Goal: Information Seeking & Learning: Learn about a topic

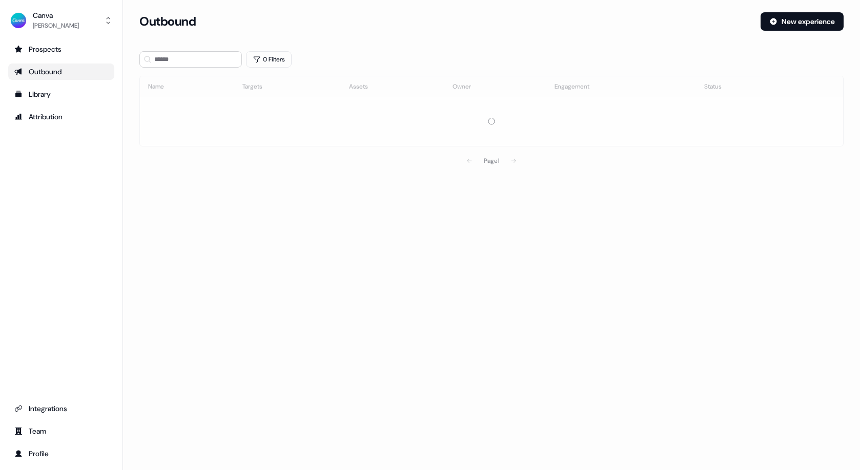
click at [402, 64] on div "0 Filters" at bounding box center [491, 59] width 704 height 16
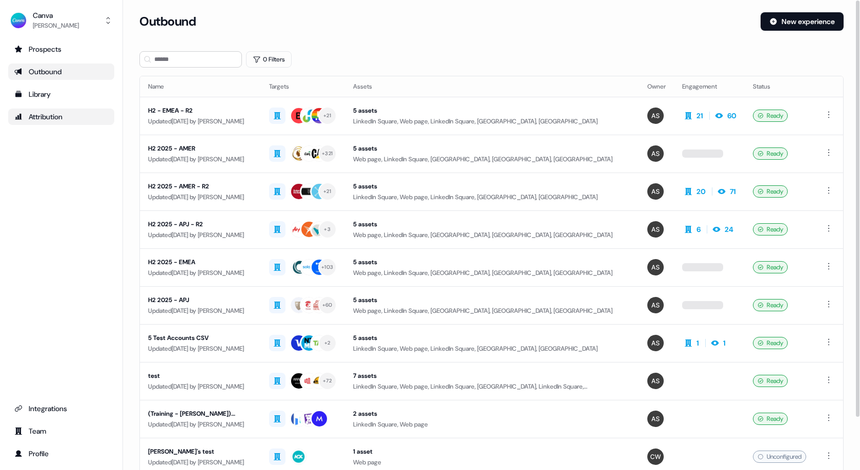
click at [72, 121] on div "Attribution" at bounding box center [61, 117] width 94 height 10
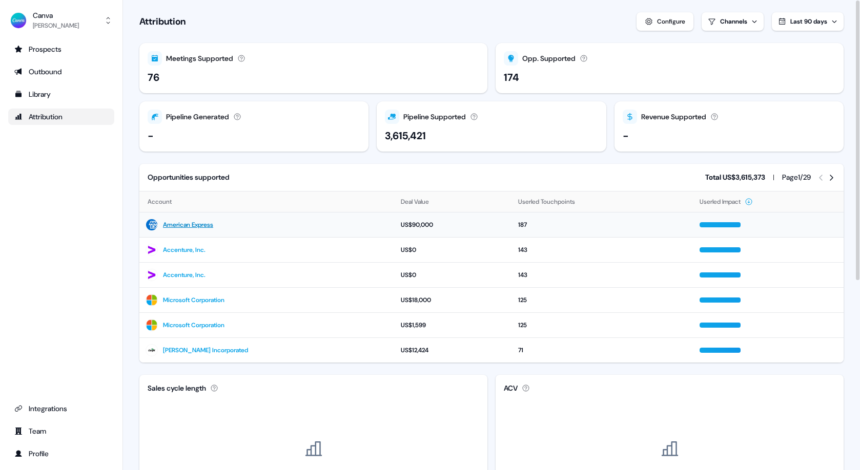
click at [186, 222] on link "American Express" at bounding box center [188, 225] width 50 height 10
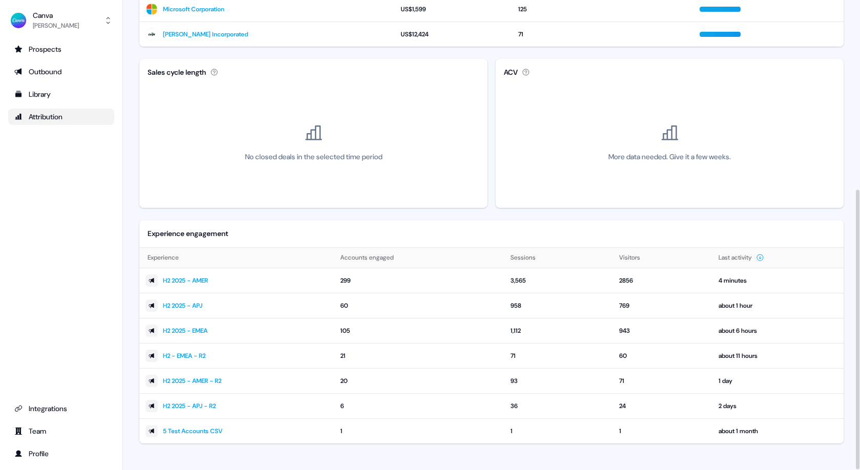
scroll to position [318, 0]
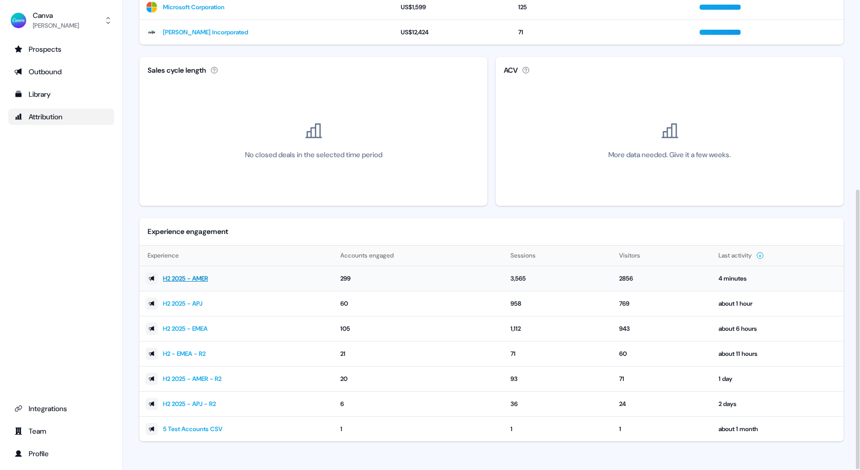
click at [190, 279] on link "H2 2025 - AMER" at bounding box center [185, 279] width 45 height 10
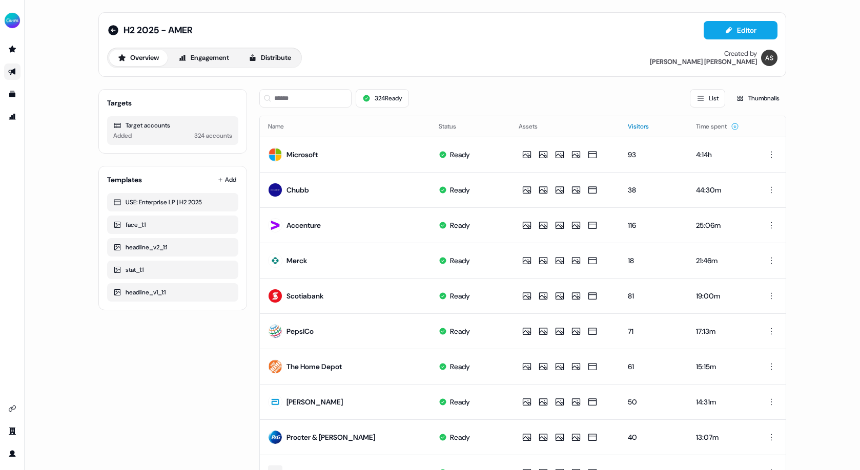
click at [640, 126] on button "Visitors" at bounding box center [644, 126] width 33 height 18
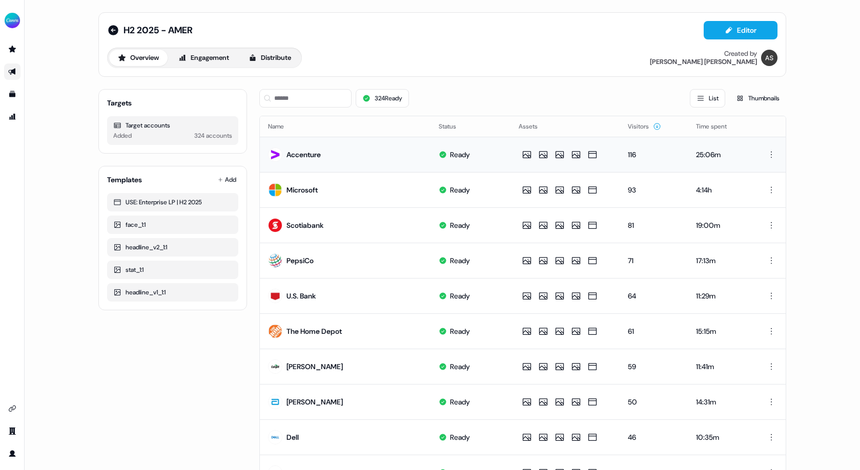
scroll to position [1, 0]
click at [648, 166] on td "116" at bounding box center [654, 154] width 68 height 35
click at [313, 151] on div "Accenture" at bounding box center [303, 155] width 34 height 10
click at [610, 161] on td at bounding box center [564, 154] width 109 height 35
